Goal: Task Accomplishment & Management: Complete application form

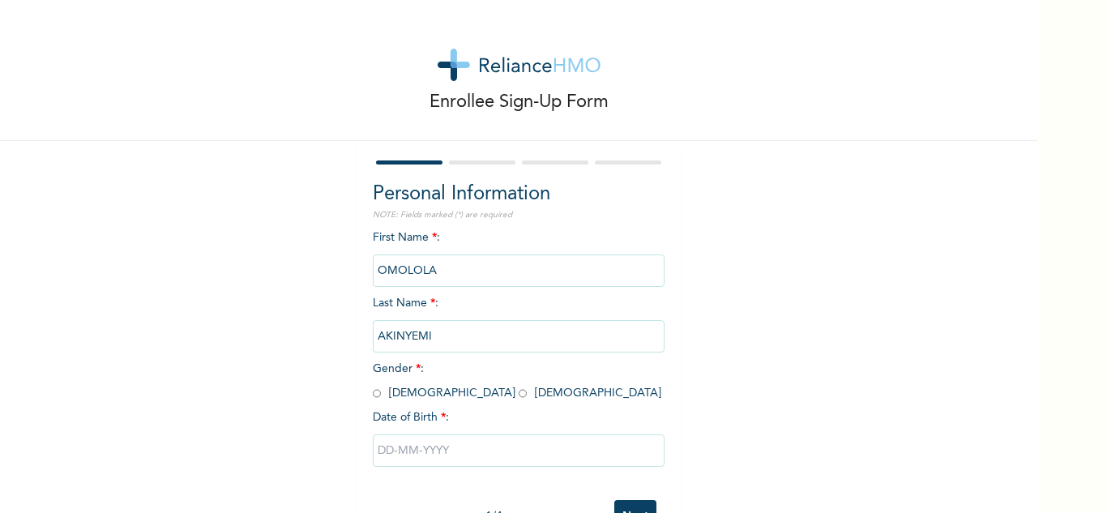
click at [420, 390] on span "Gender * : [DEMOGRAPHIC_DATA] [DEMOGRAPHIC_DATA]" at bounding box center [517, 381] width 288 height 36
click at [429, 390] on span "Gender * : [DEMOGRAPHIC_DATA] [DEMOGRAPHIC_DATA]" at bounding box center [517, 381] width 288 height 36
click at [518, 394] on input "radio" at bounding box center [522, 393] width 8 height 15
radio input "true"
click at [403, 449] on input "text" at bounding box center [519, 450] width 292 height 32
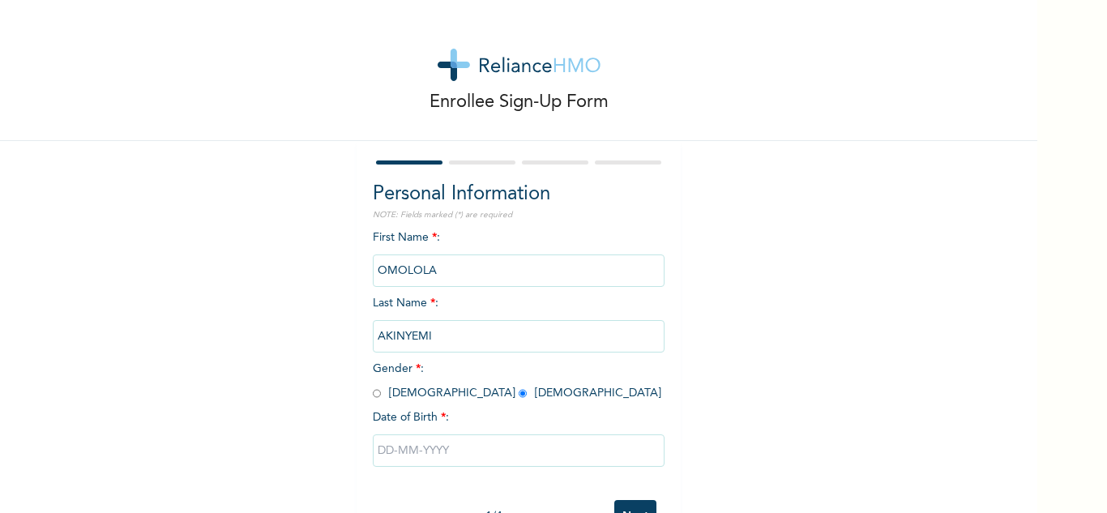
select select "9"
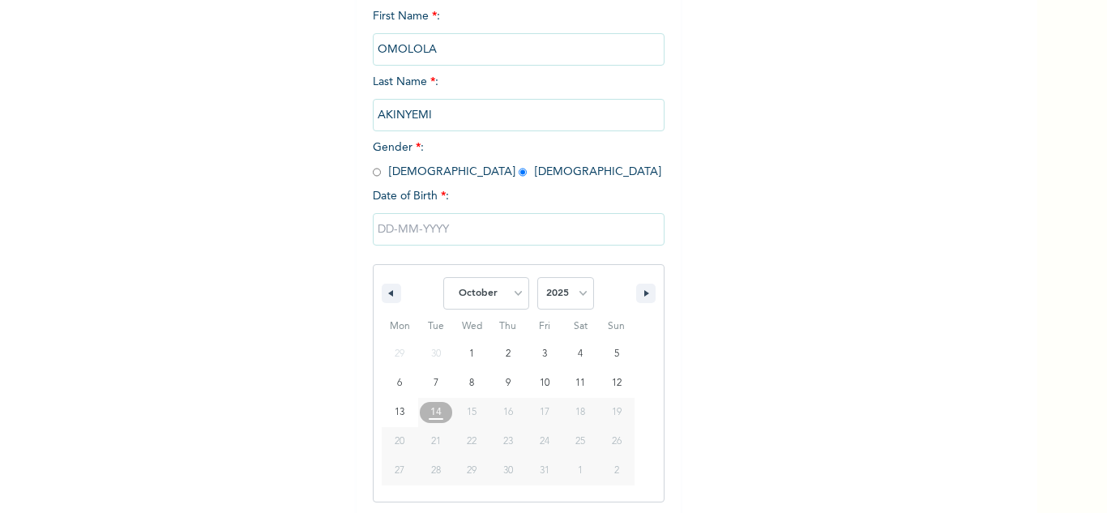
scroll to position [224, 0]
click at [564, 289] on select "2025 2024 2023 2022 2021 2020 2019 2018 2017 2016 2015 2014 2013 2012 2011 2010…" at bounding box center [565, 291] width 57 height 32
select select "1997"
click at [537, 275] on select "2025 2024 2023 2022 2021 2020 2019 2018 2017 2016 2015 2014 2013 2012 2011 2010…" at bounding box center [565, 291] width 57 height 32
click at [514, 293] on select "January February March April May June July August September October November De…" at bounding box center [486, 291] width 86 height 32
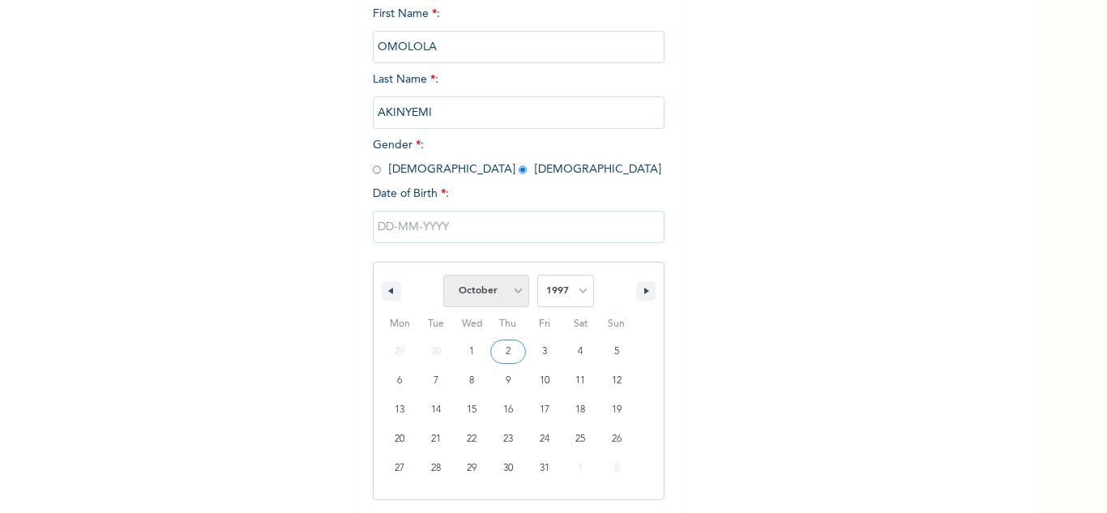
select select "10"
click at [443, 275] on select "January February March April May June July August September October November De…" at bounding box center [486, 291] width 86 height 32
type input "[DATE]"
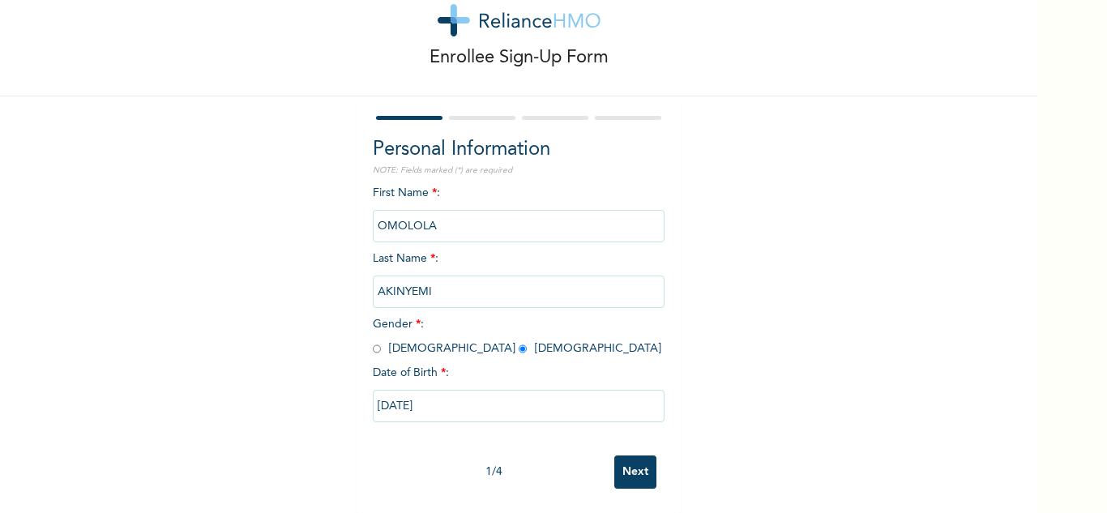
scroll to position [57, 0]
click at [632, 455] on input "Next" at bounding box center [635, 471] width 42 height 33
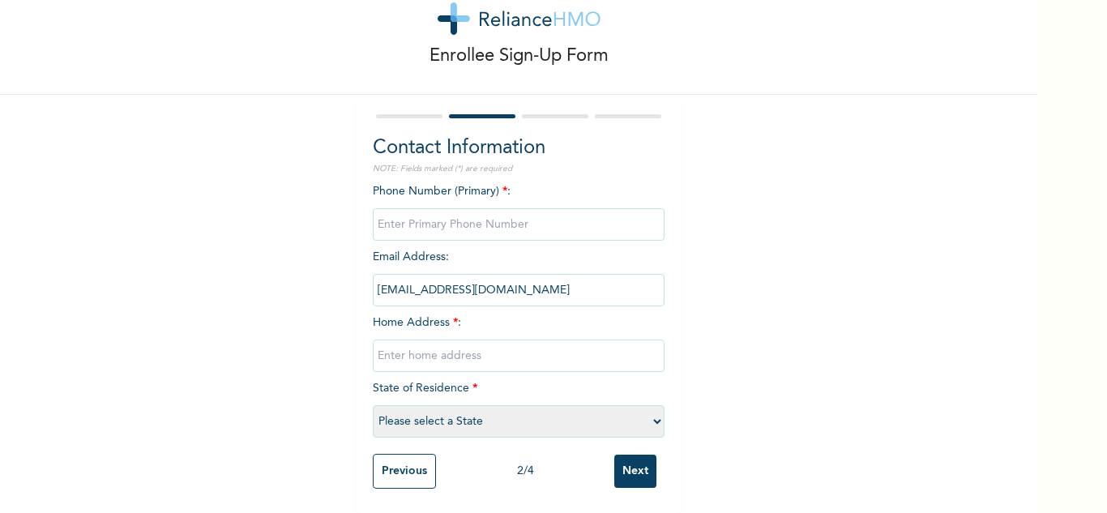
click at [441, 215] on input "phone" at bounding box center [519, 224] width 292 height 32
type input "08163692557"
type input "[STREET_ADDRESS]"
select select "28"
click at [651, 411] on select "Please select a State [PERSON_NAME] (FCT) [PERSON_NAME] Ibom [GEOGRAPHIC_DATA] …" at bounding box center [519, 421] width 292 height 32
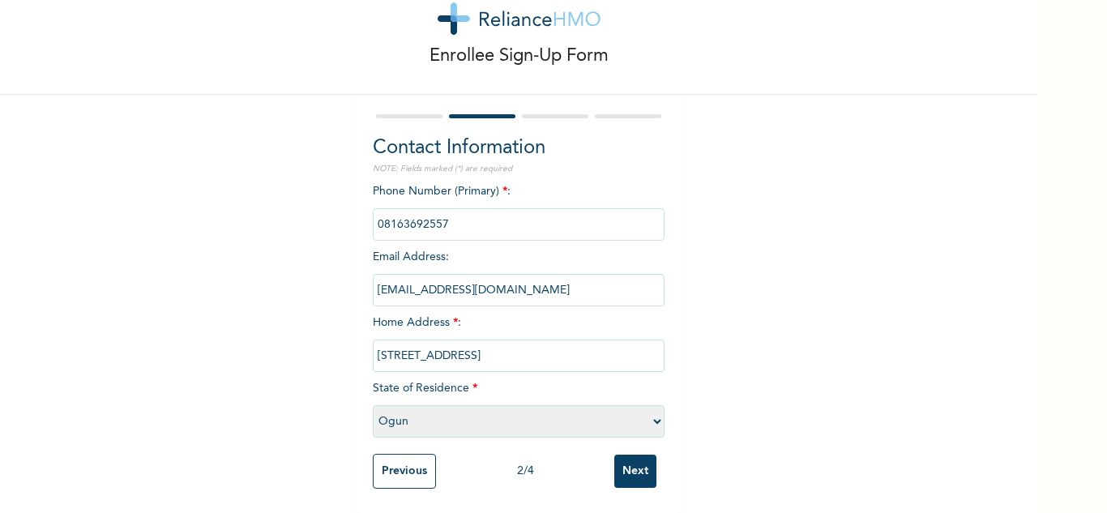
click at [373, 405] on select "Please select a State [PERSON_NAME] (FCT) [PERSON_NAME] Ibom [GEOGRAPHIC_DATA] …" at bounding box center [519, 421] width 292 height 32
click at [636, 454] on input "Next" at bounding box center [635, 470] width 42 height 33
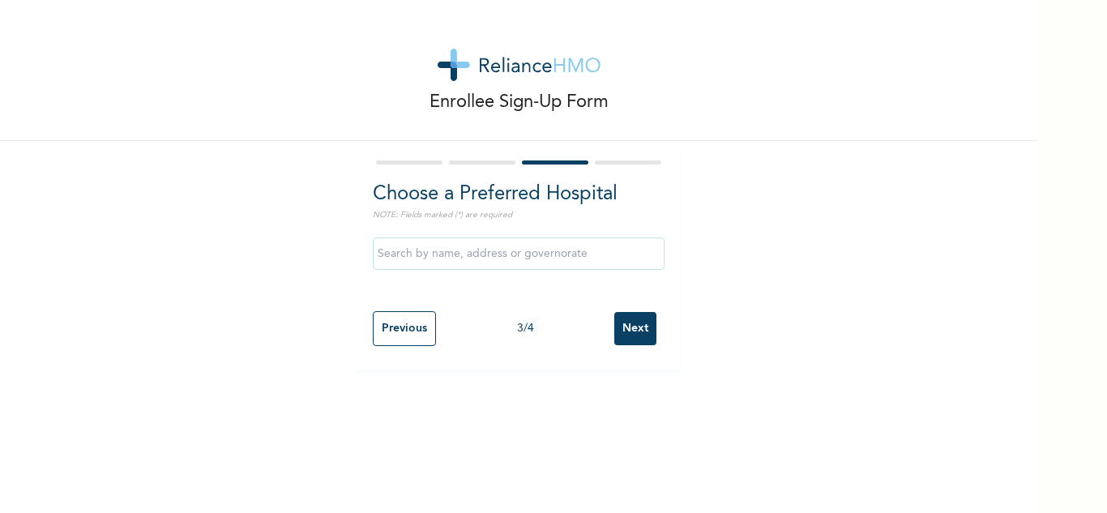
scroll to position [0, 0]
click at [521, 254] on input "text" at bounding box center [519, 253] width 292 height 32
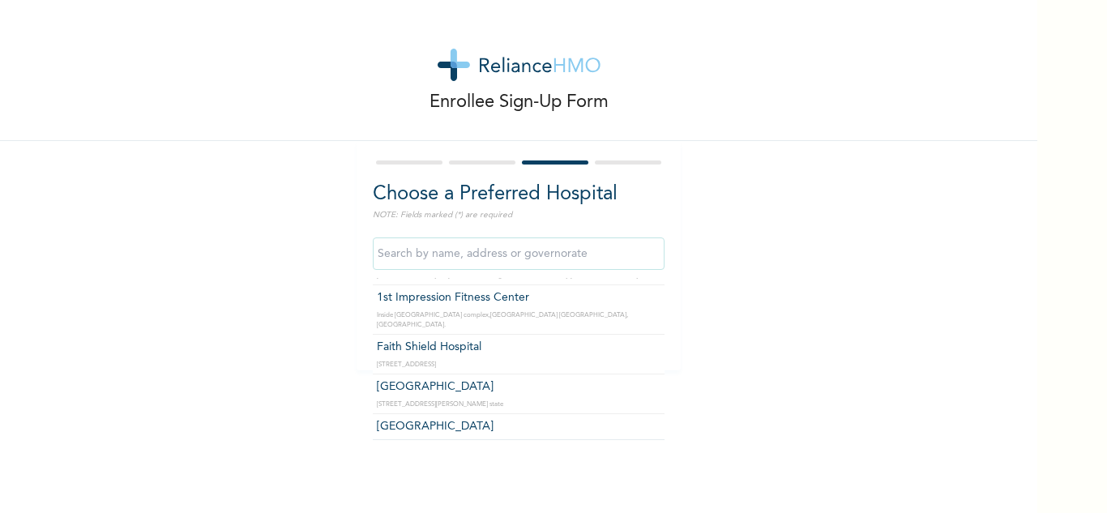
scroll to position [2592, 0]
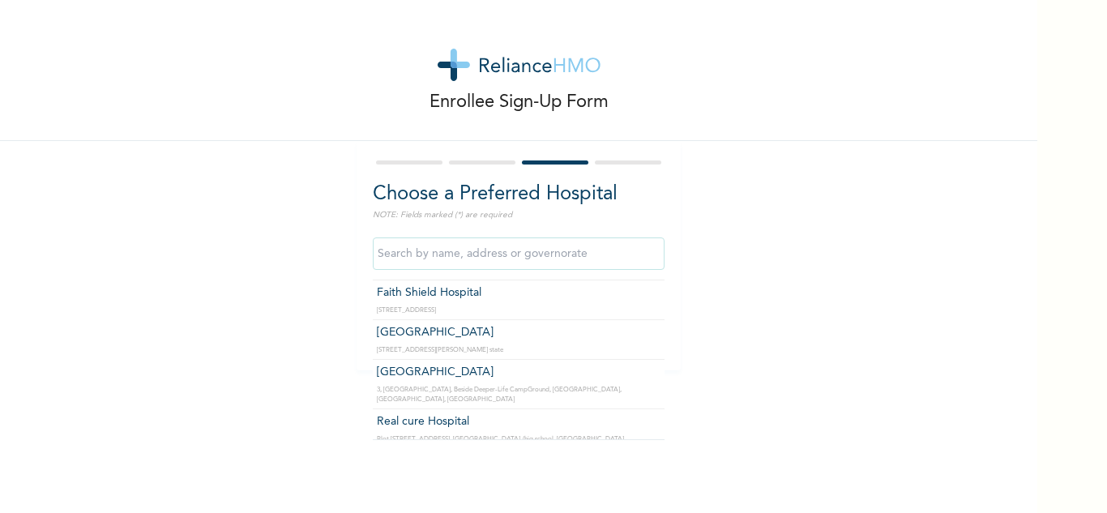
type input "Real cure Hospital"
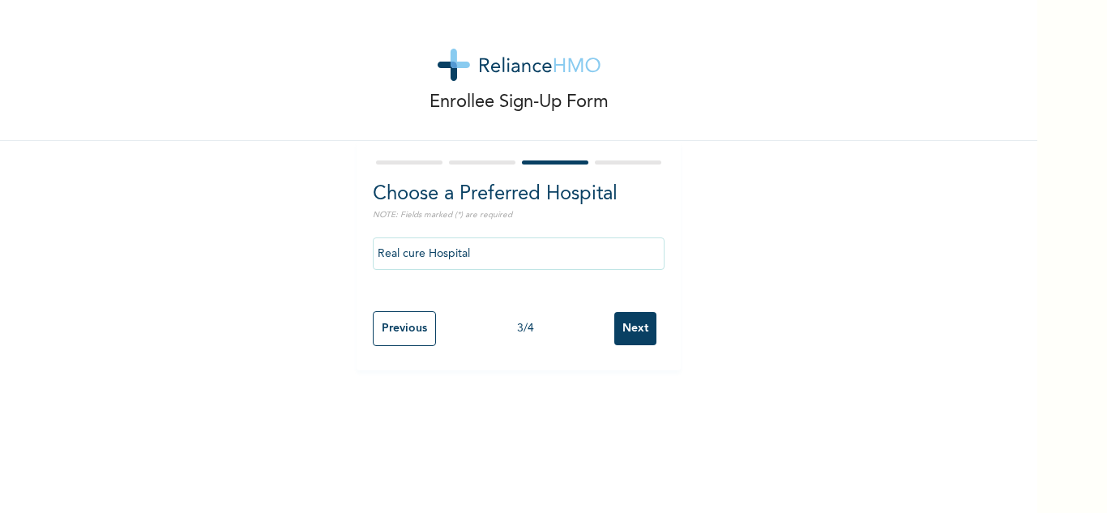
click at [630, 331] on input "Next" at bounding box center [635, 328] width 42 height 33
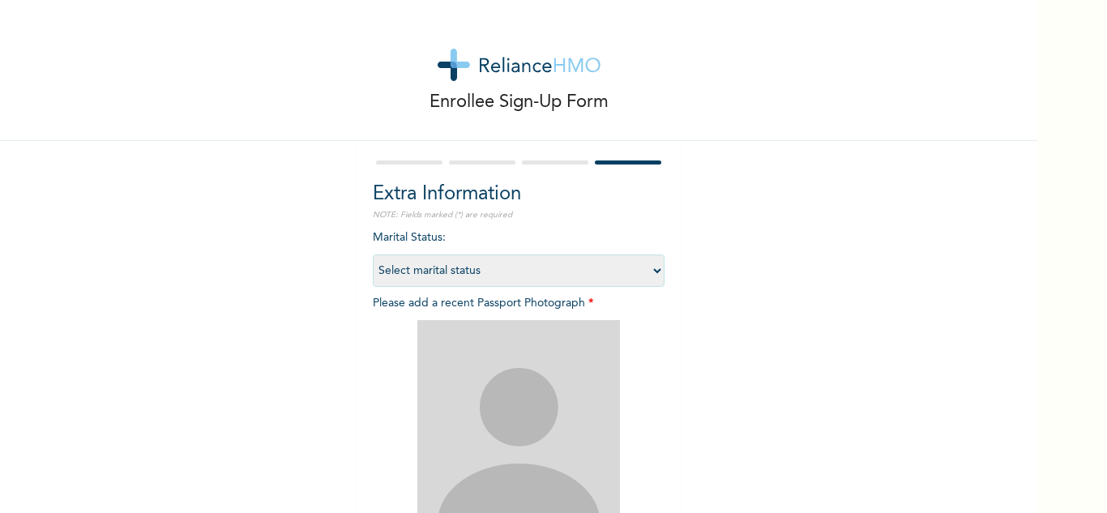
click at [541, 266] on select "Select marital status [DEMOGRAPHIC_DATA] Married [DEMOGRAPHIC_DATA] Widow/[DEMO…" at bounding box center [519, 270] width 292 height 32
select select "1"
click at [373, 254] on select "Select marital status [DEMOGRAPHIC_DATA] Married [DEMOGRAPHIC_DATA] Widow/[DEMO…" at bounding box center [519, 270] width 292 height 32
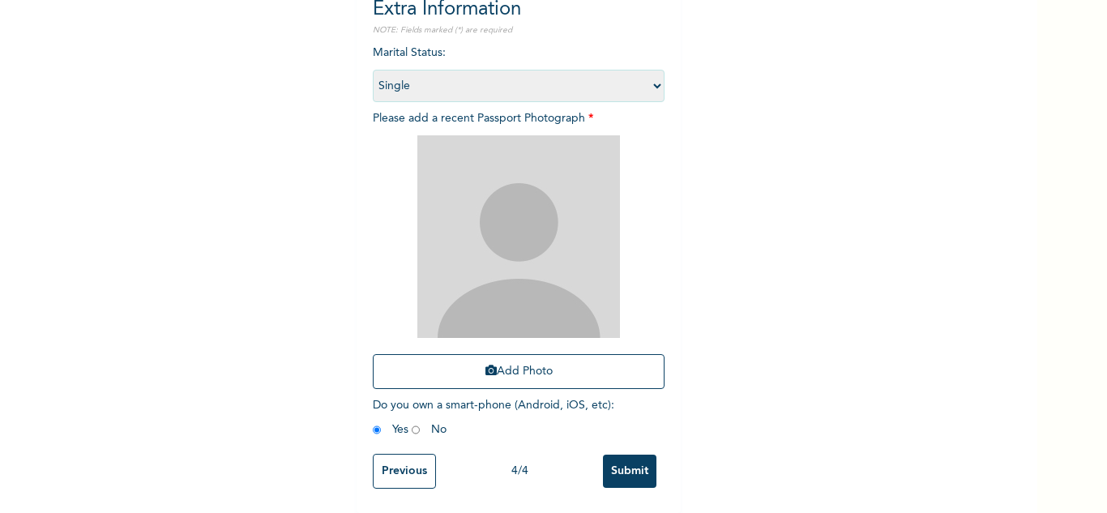
scroll to position [197, 0]
click at [554, 363] on button "Add Photo" at bounding box center [519, 371] width 292 height 35
click at [492, 364] on button "Add Photo" at bounding box center [519, 371] width 292 height 35
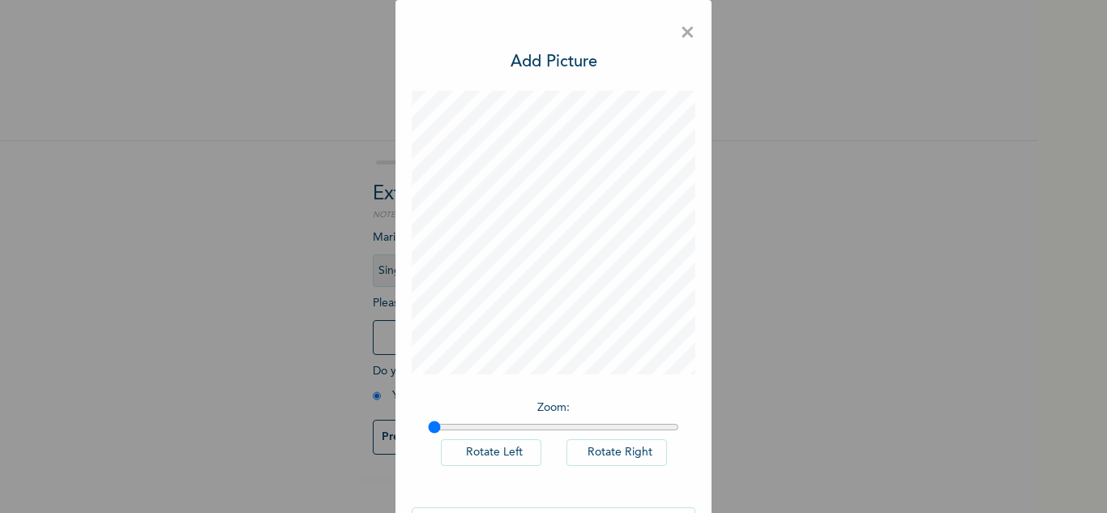
scroll to position [53, 0]
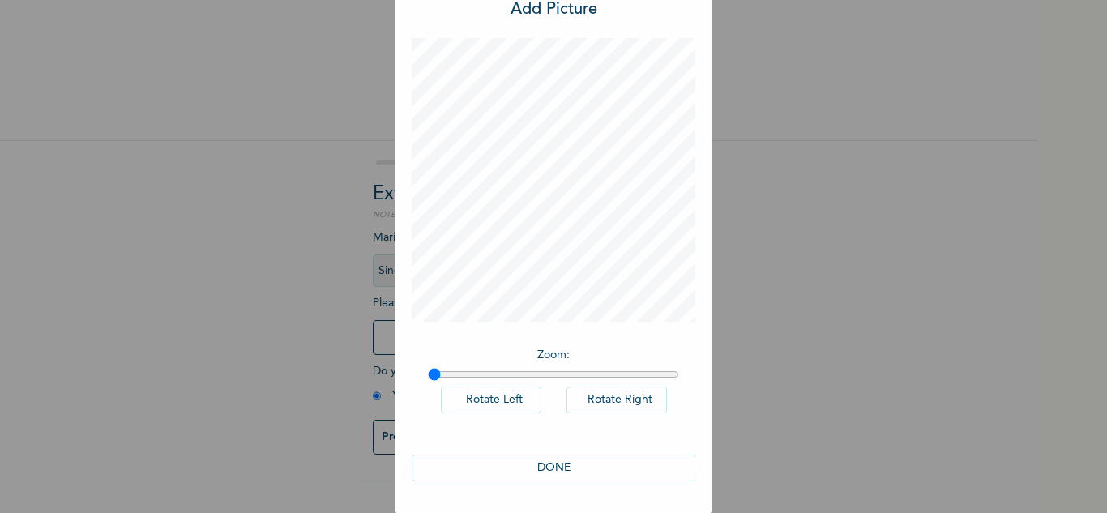
click at [556, 463] on button "DONE" at bounding box center [554, 467] width 284 height 27
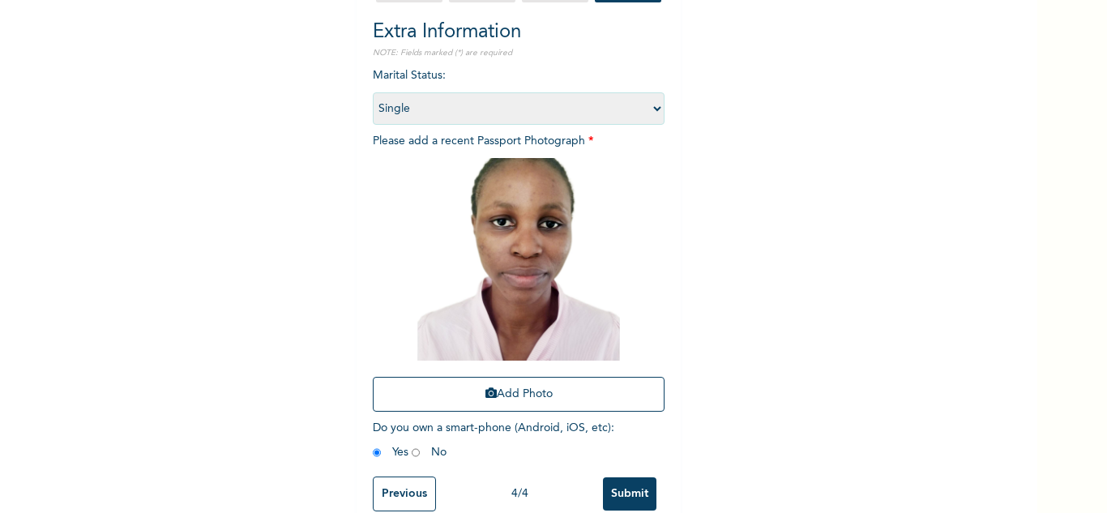
scroll to position [197, 0]
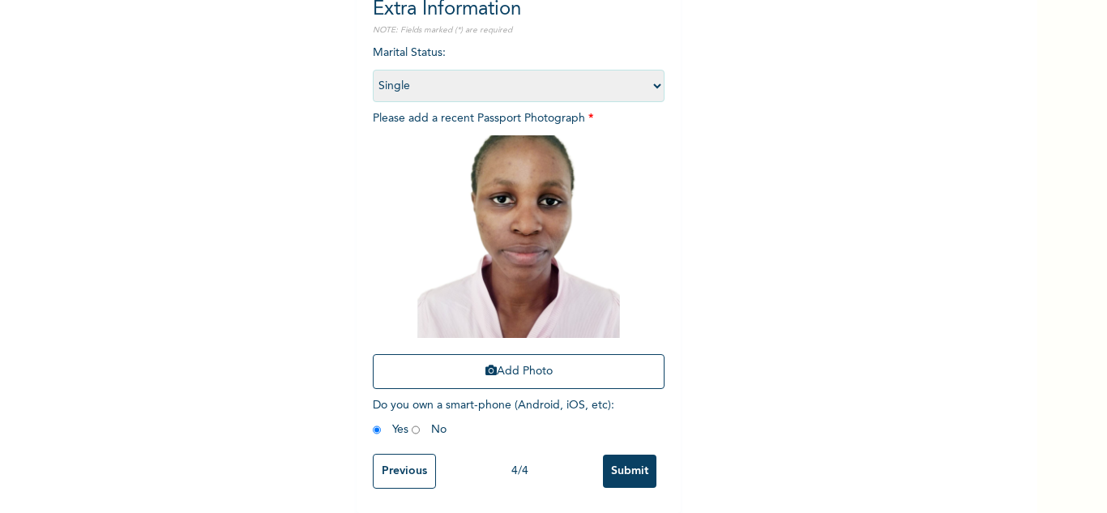
click at [634, 458] on input "Submit" at bounding box center [629, 470] width 53 height 33
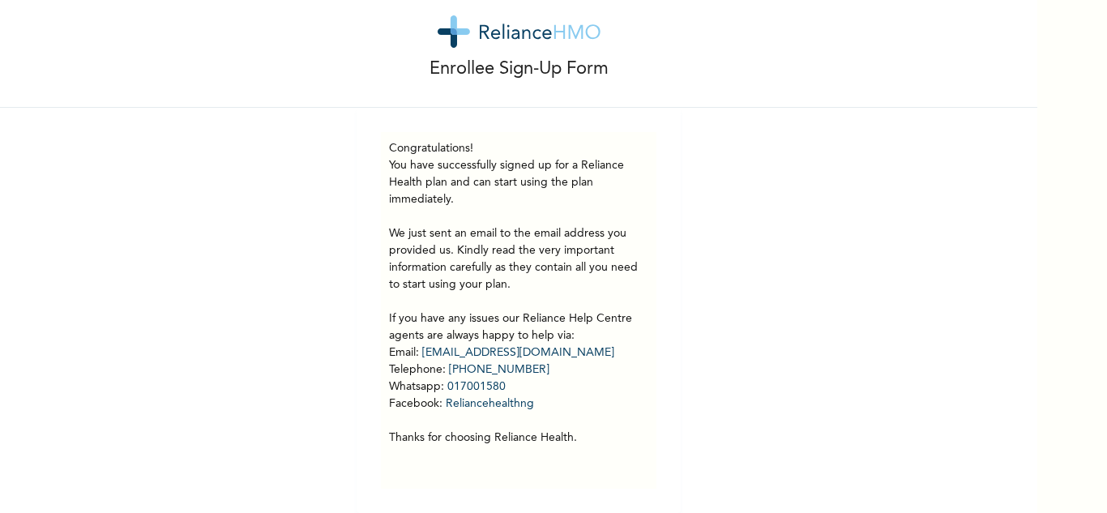
scroll to position [45, 0]
click at [613, 366] on p "You have successfully signed up for a Reliance Health plan and can start using …" at bounding box center [518, 301] width 259 height 289
